Goal: Check status: Check status

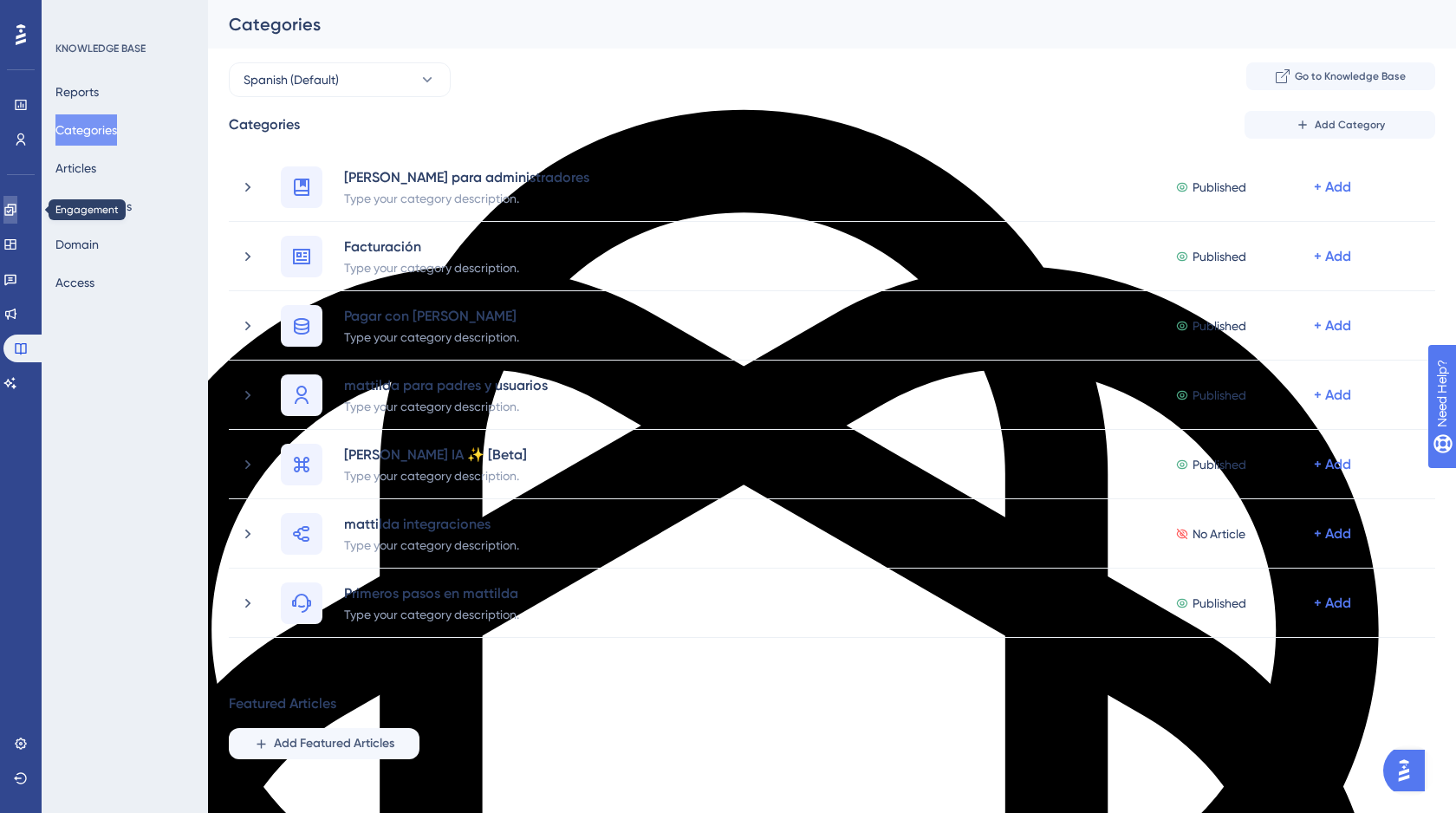
click at [17, 212] on icon at bounding box center [11, 210] width 13 height 13
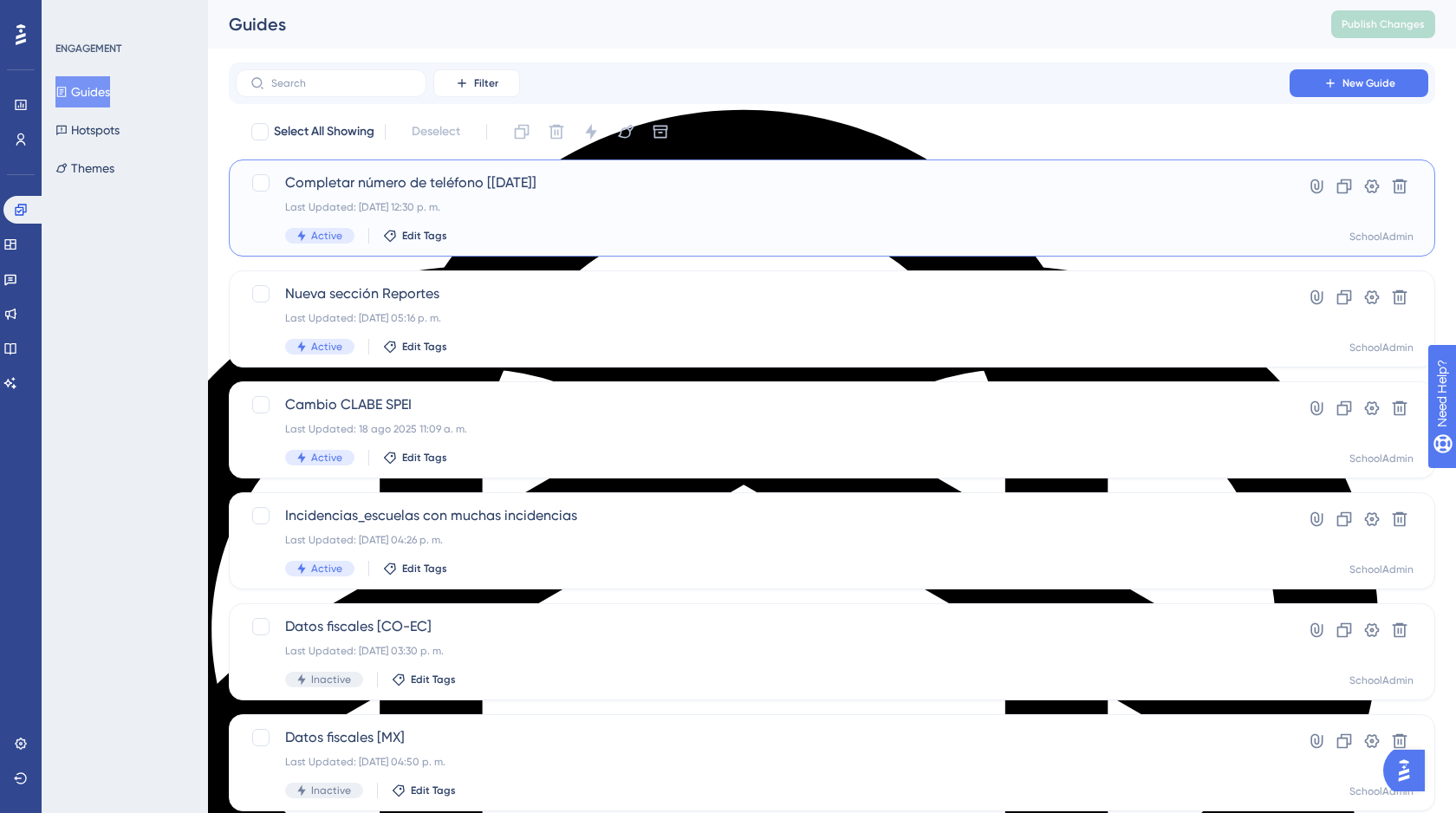
click at [644, 230] on div "Active Edit Tags" at bounding box center [762, 236] width 955 height 15
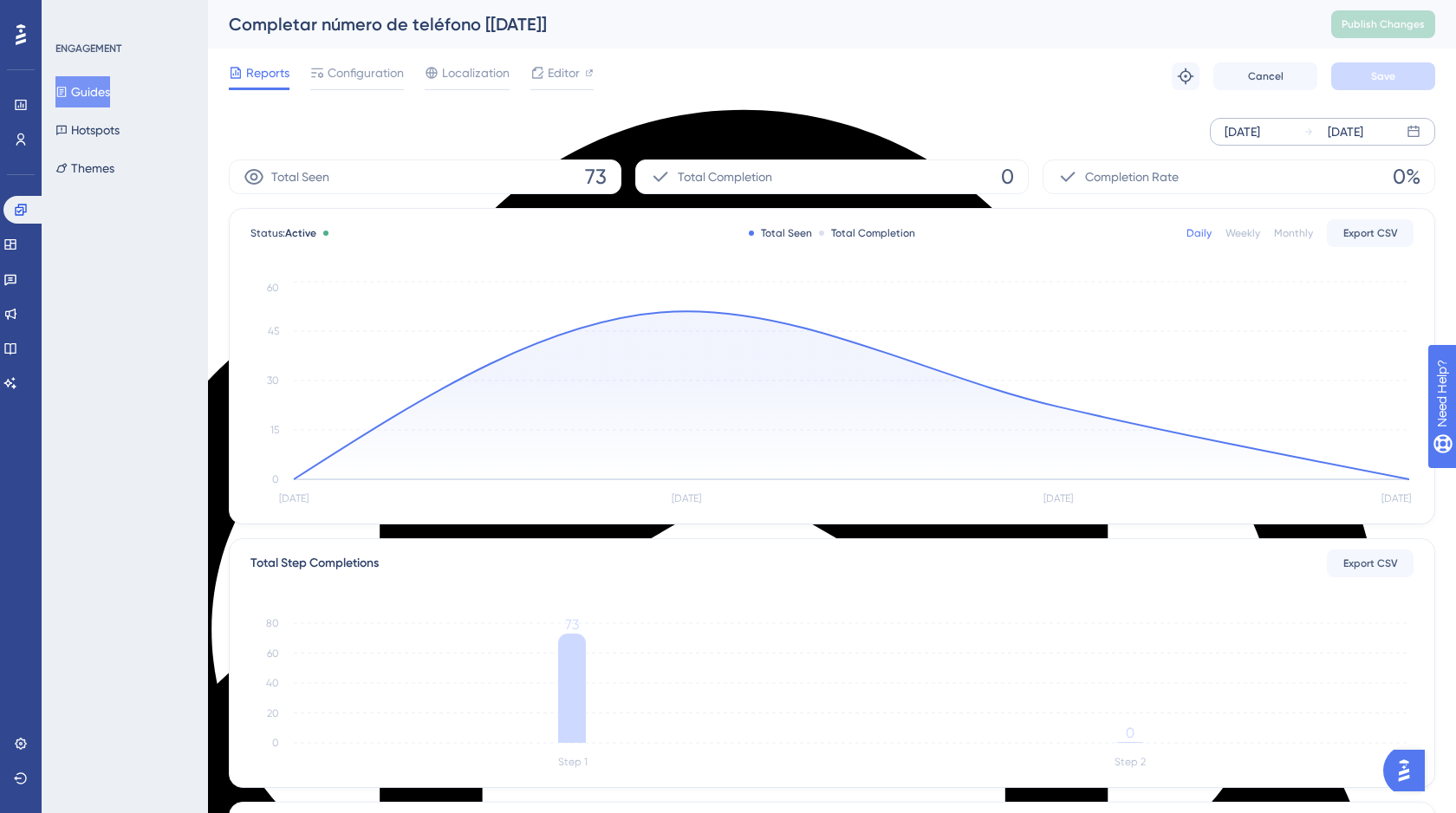
click at [1258, 133] on div "[DATE]" at bounding box center [1241, 132] width 35 height 21
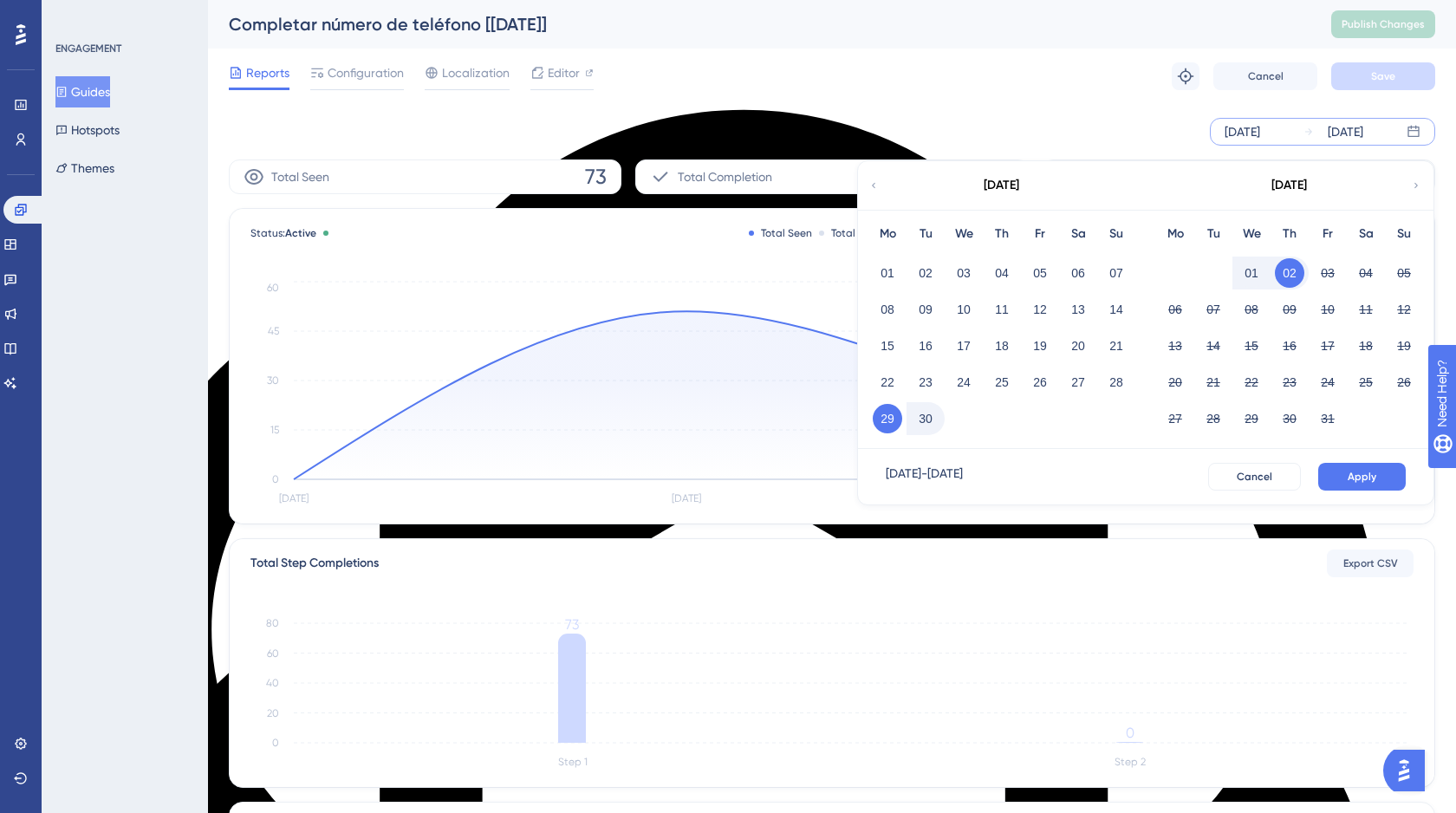
click at [1258, 133] on div "[DATE]" at bounding box center [1241, 132] width 35 height 21
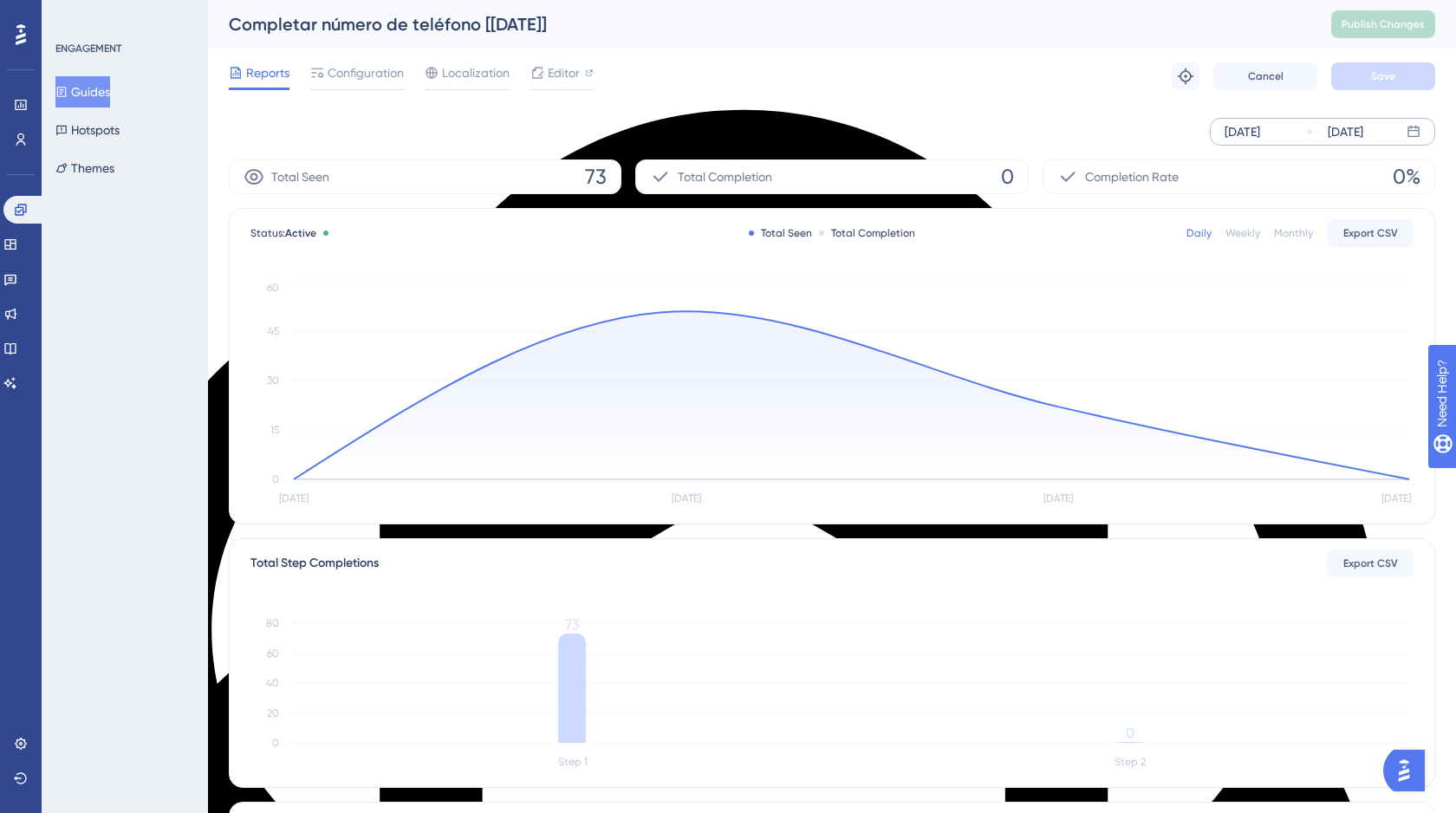
click at [1258, 133] on div "[DATE]" at bounding box center [1241, 132] width 35 height 21
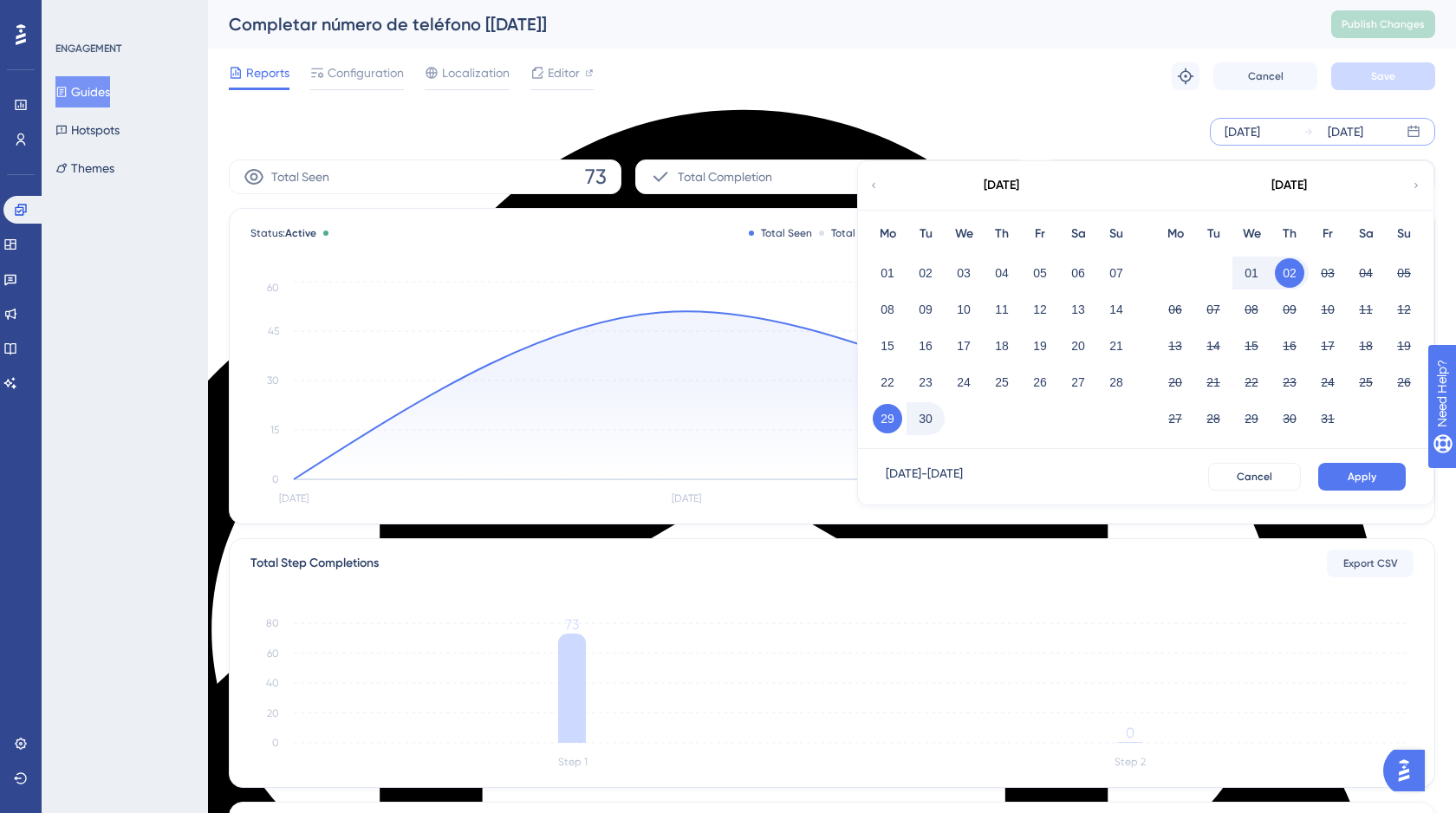
click at [1107, 109] on div "[DATE] [DATE] [DATE] Mo Tu We Th Fr Sa Su 01 02 03 04 05 06 07 08 09 10 11 12 1…" at bounding box center [832, 131] width 1206 height 56
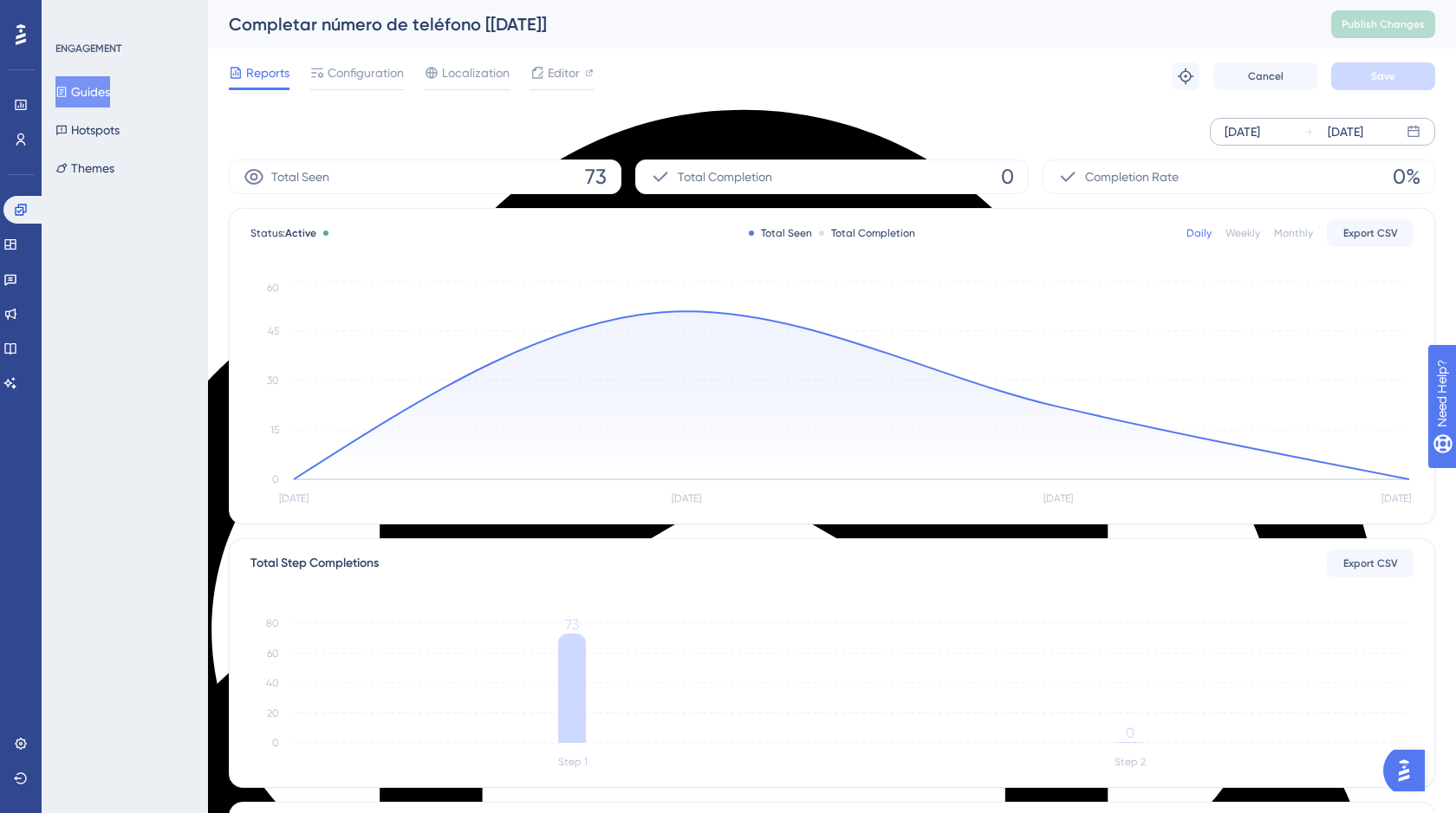
click at [1421, 138] on div "[DATE] [DATE]" at bounding box center [1322, 131] width 225 height 28
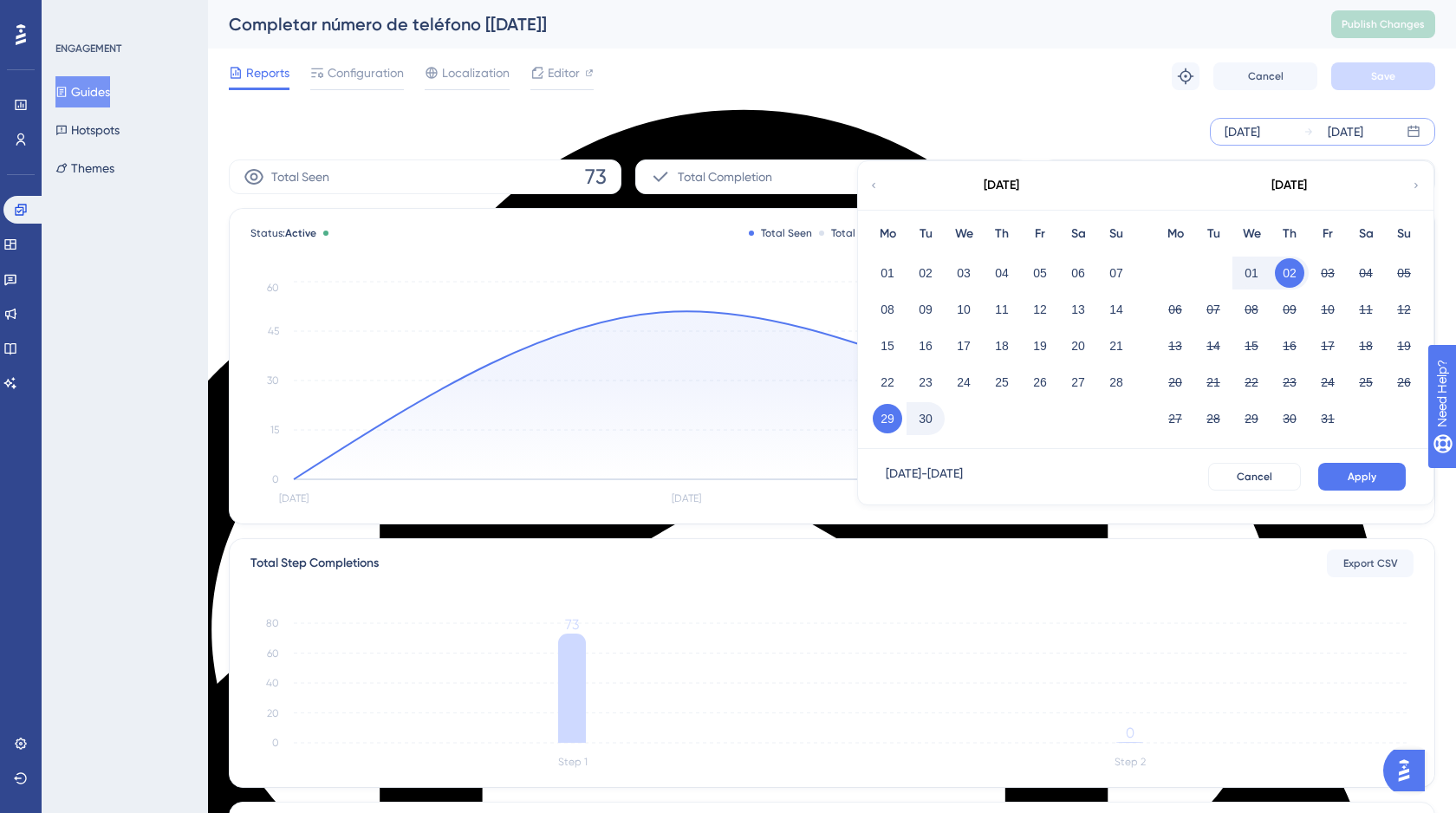
click at [874, 190] on icon at bounding box center [873, 185] width 11 height 15
click at [1419, 182] on icon at bounding box center [1416, 185] width 11 height 15
click at [1353, 478] on span "Apply" at bounding box center [1362, 476] width 29 height 13
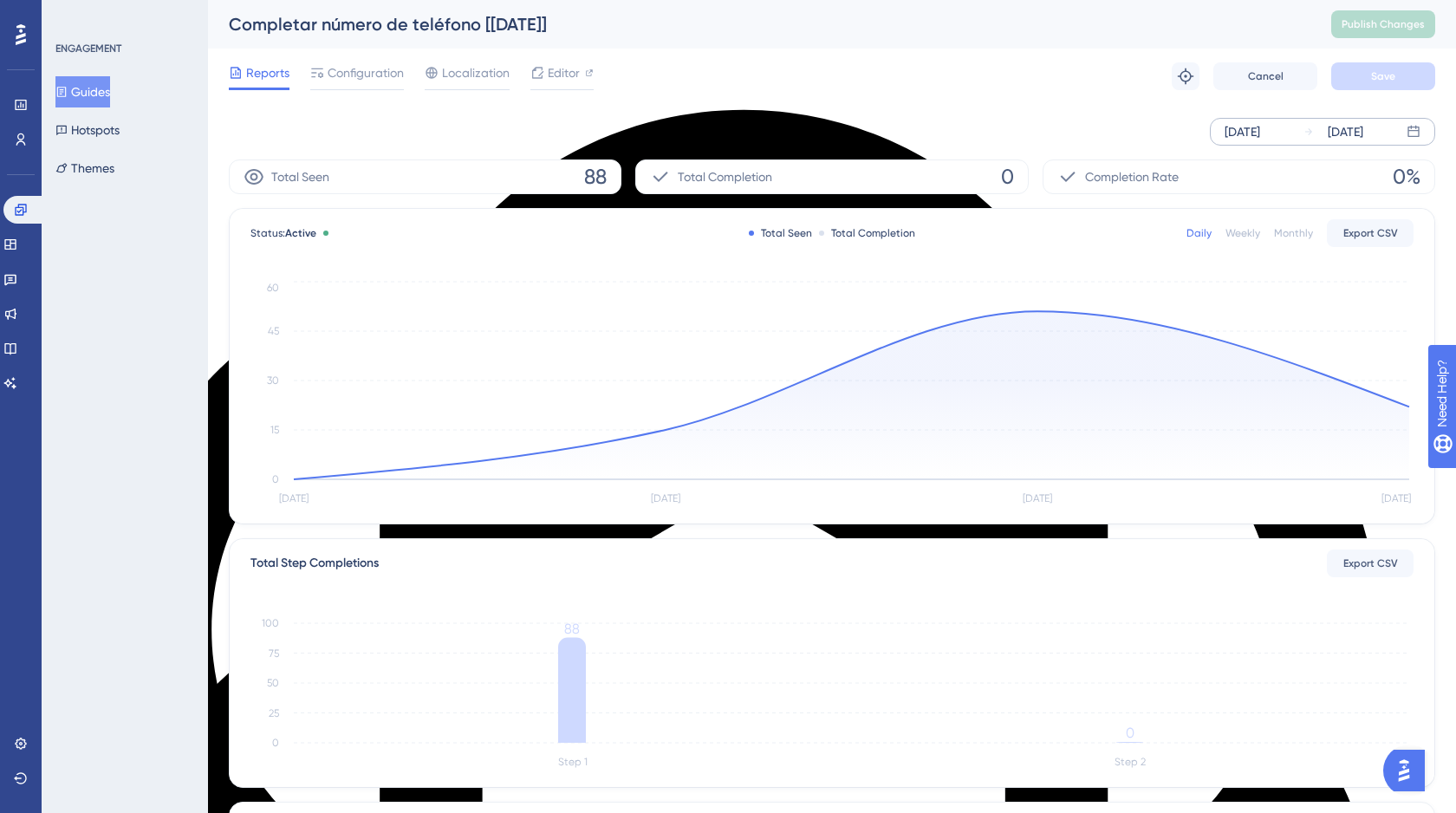
click at [91, 91] on button "Guides" at bounding box center [82, 92] width 55 height 32
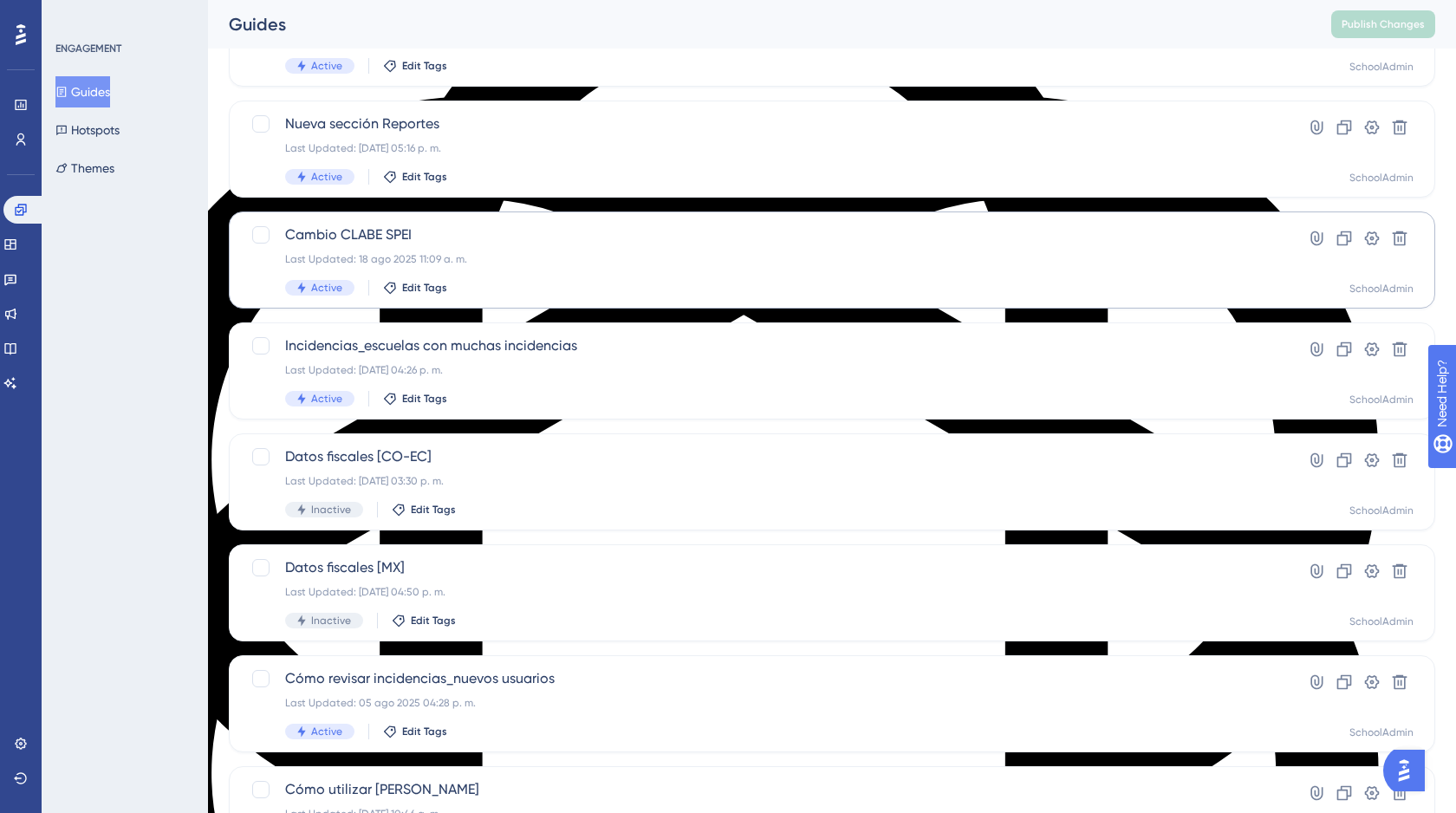
scroll to position [215, 0]
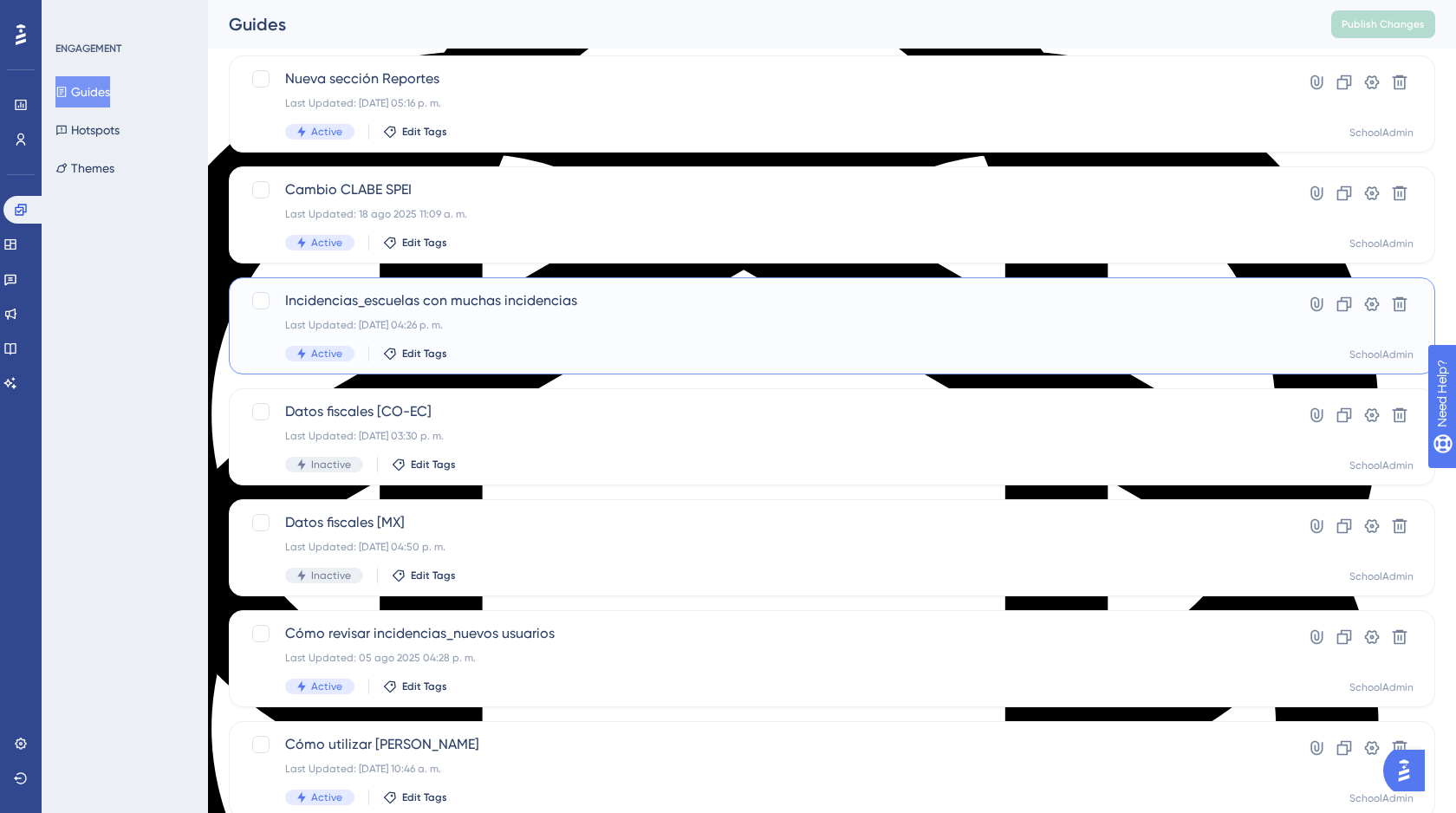
click at [518, 325] on div "Last Updated: [DATE] 04:26 p. m." at bounding box center [762, 325] width 955 height 13
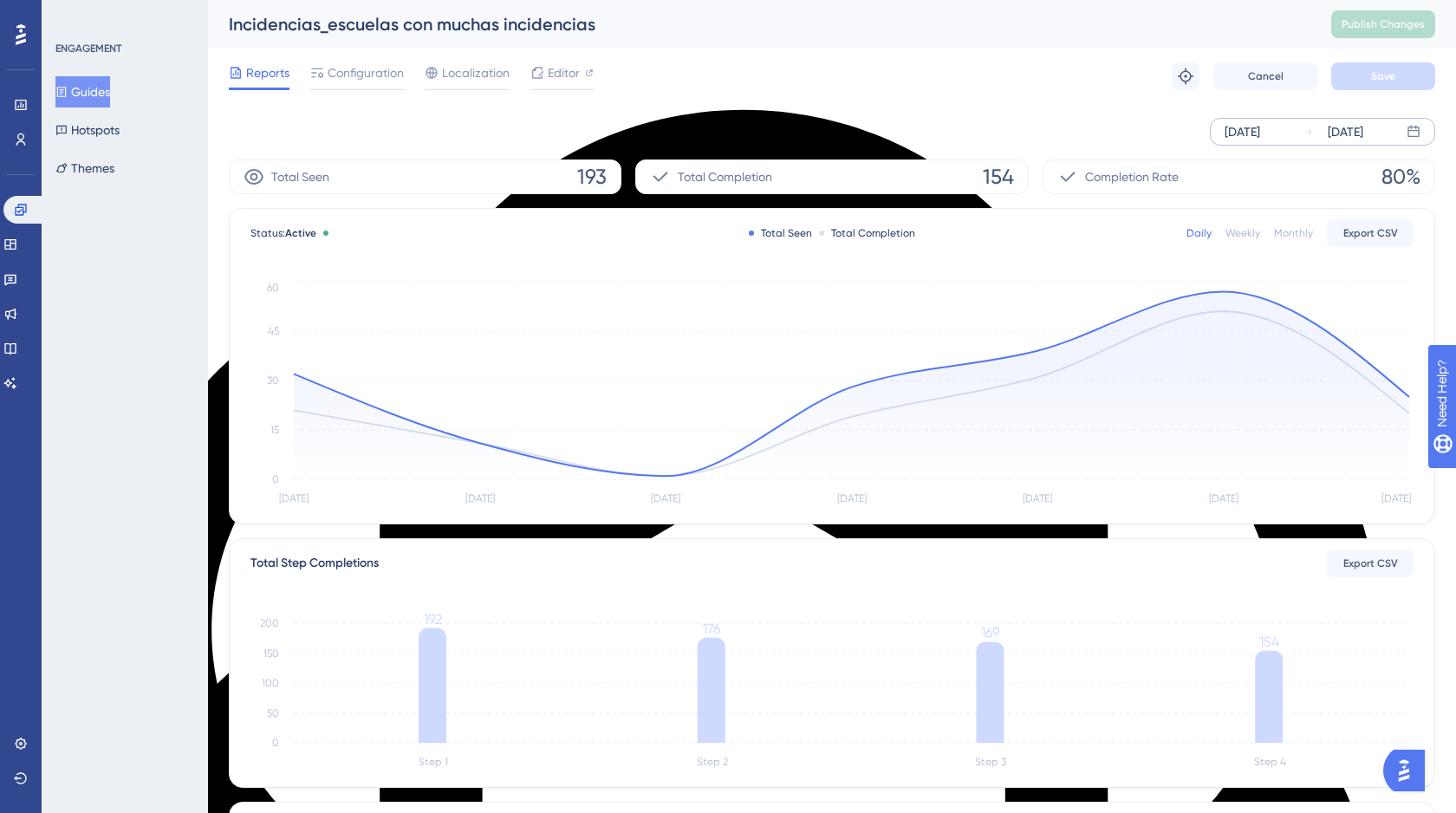
click at [1260, 134] on div "[DATE]" at bounding box center [1241, 132] width 35 height 21
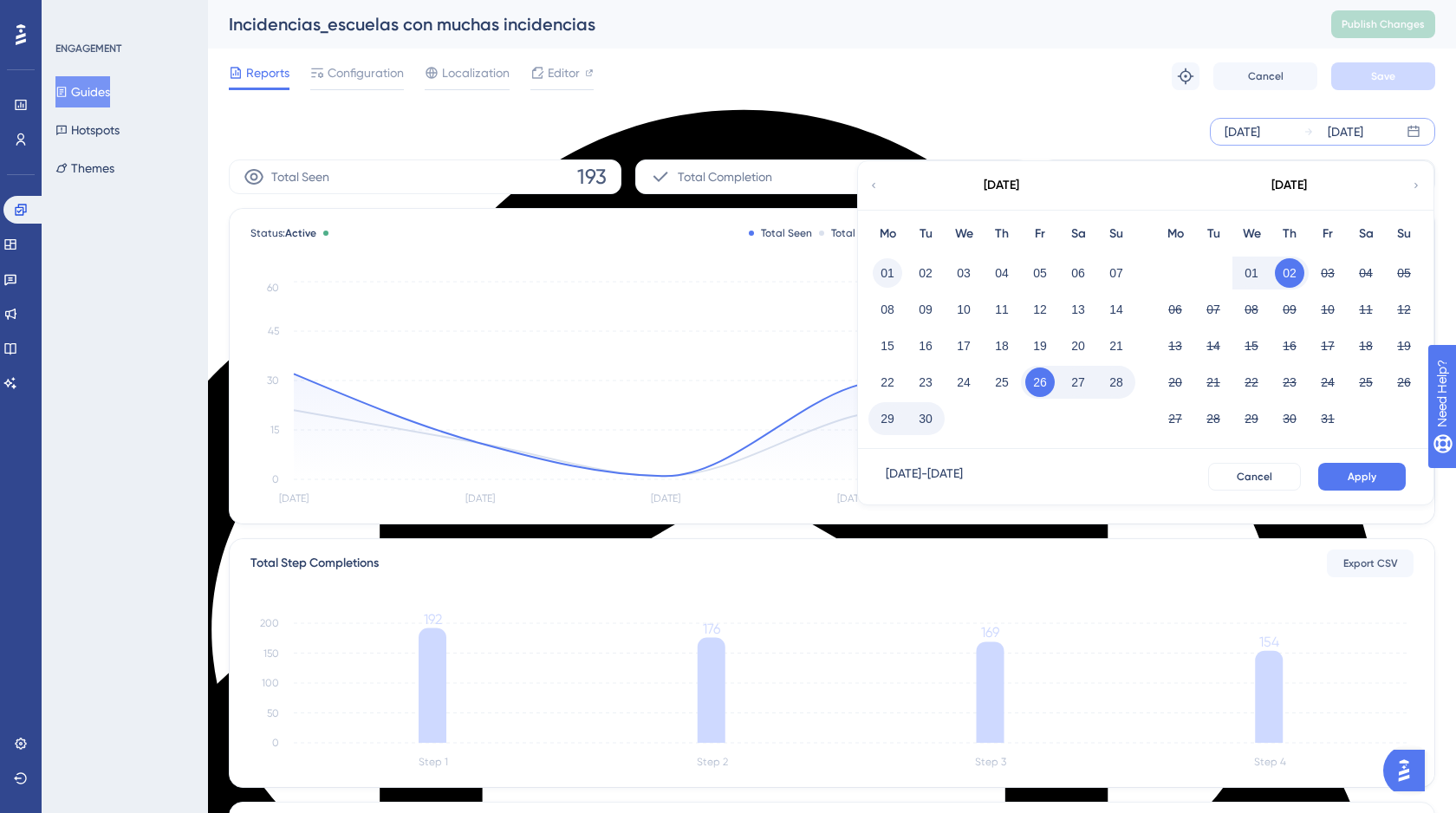
click at [878, 275] on button "01" at bounding box center [887, 272] width 30 height 30
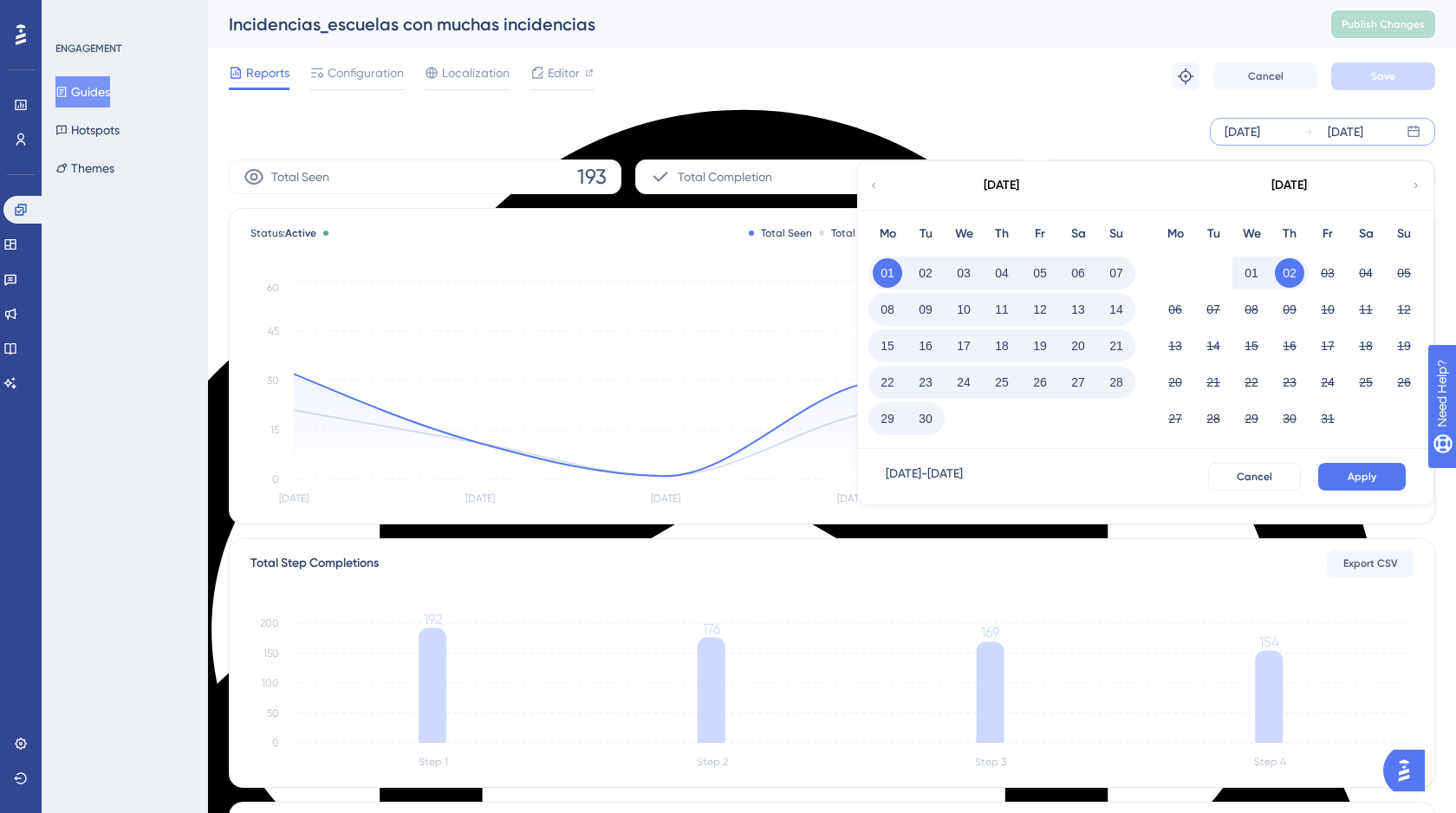
click at [927, 418] on button "30" at bounding box center [925, 418] width 30 height 30
click at [1343, 480] on button "Apply" at bounding box center [1361, 476] width 87 height 28
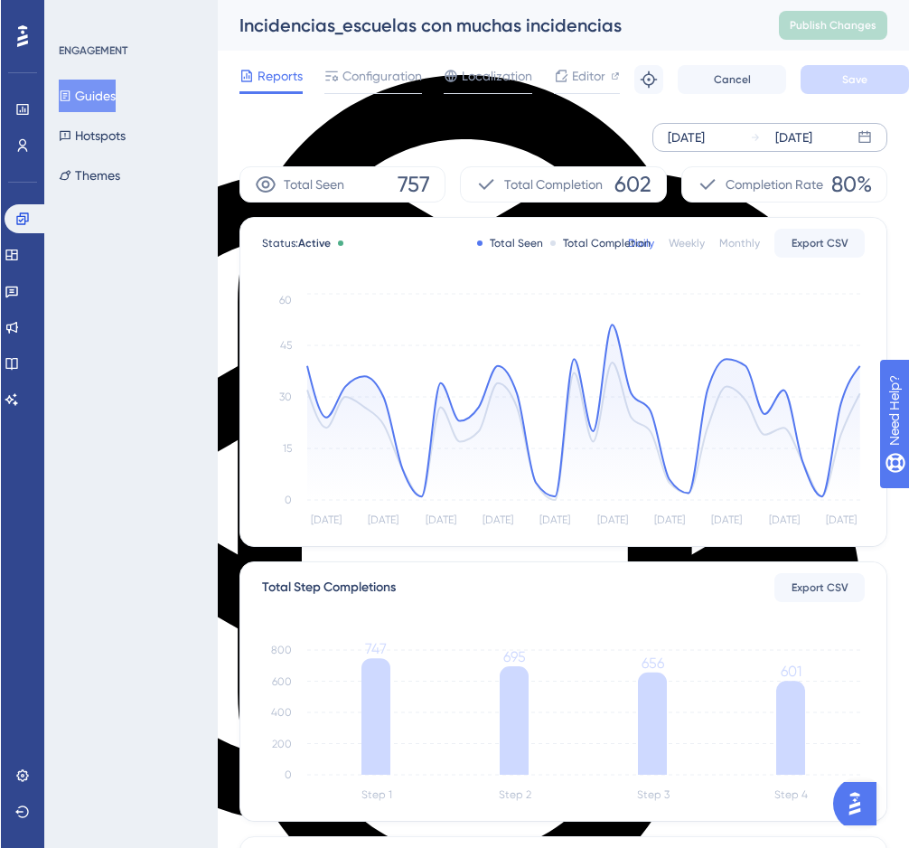
scroll to position [5, 0]
